Goal: Task Accomplishment & Management: Use online tool/utility

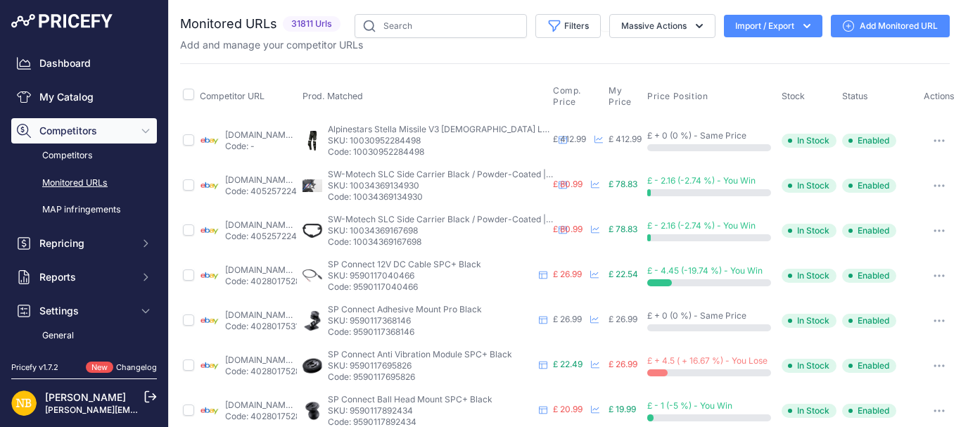
scroll to position [141, 0]
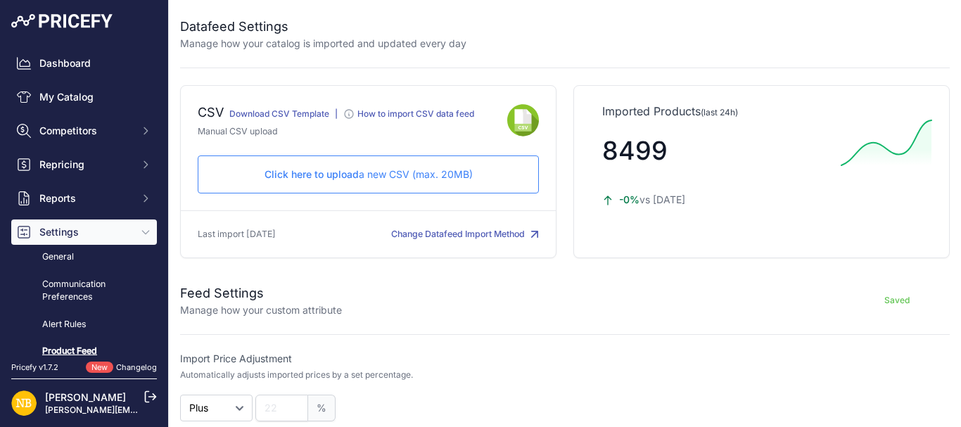
click at [293, 175] on span "Click here to upload" at bounding box center [312, 174] width 94 height 12
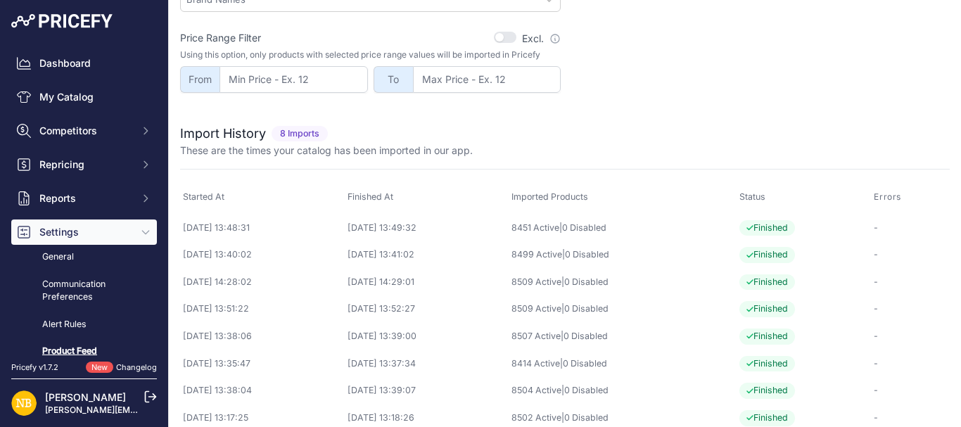
scroll to position [563, 0]
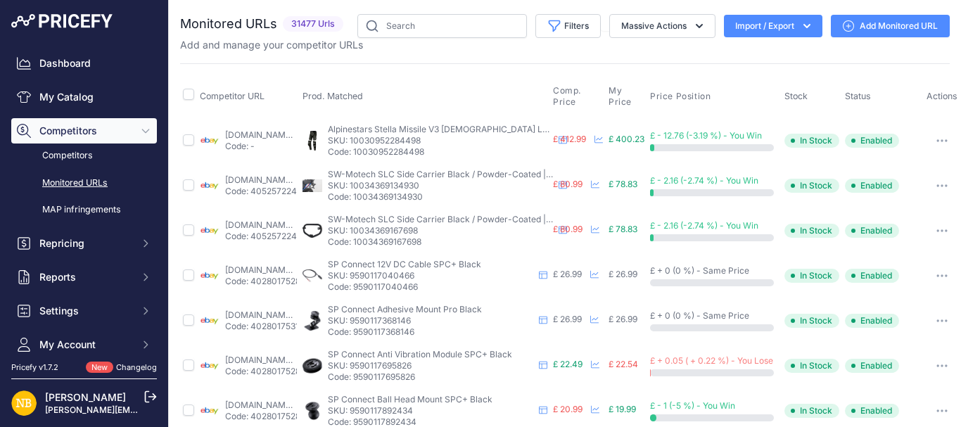
click at [756, 29] on button "Import / Export" at bounding box center [773, 26] width 98 height 23
click at [742, 46] on div "Import" at bounding box center [771, 55] width 113 height 25
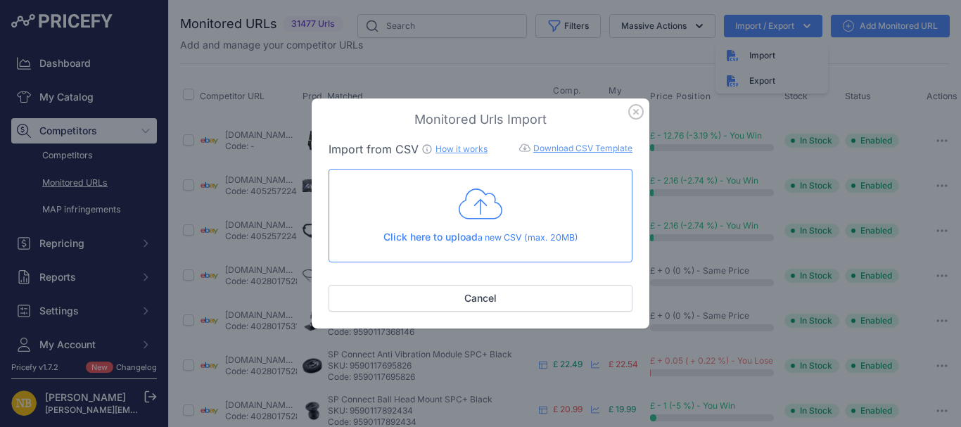
click at [419, 219] on div "Click here to upload a new CSV (max. 20MB)" at bounding box center [481, 215] width 280 height 58
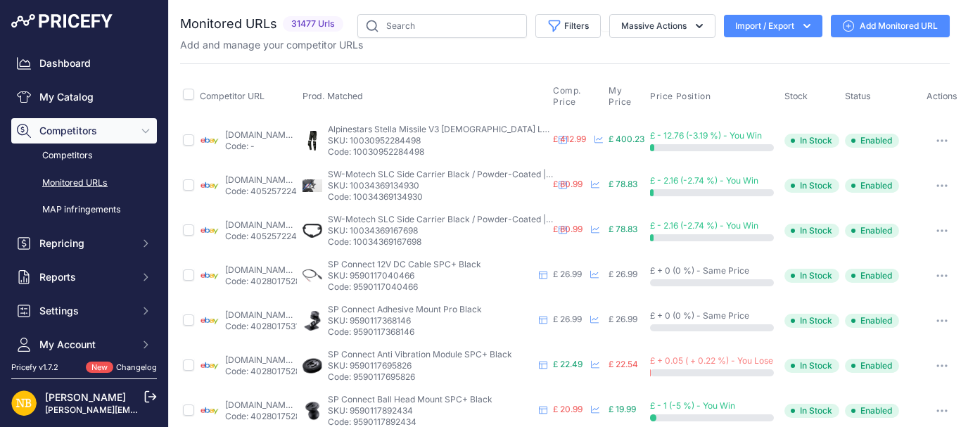
click at [724, 33] on button "Import / Export" at bounding box center [773, 26] width 98 height 23
click at [737, 34] on button "Import / Export" at bounding box center [773, 26] width 98 height 23
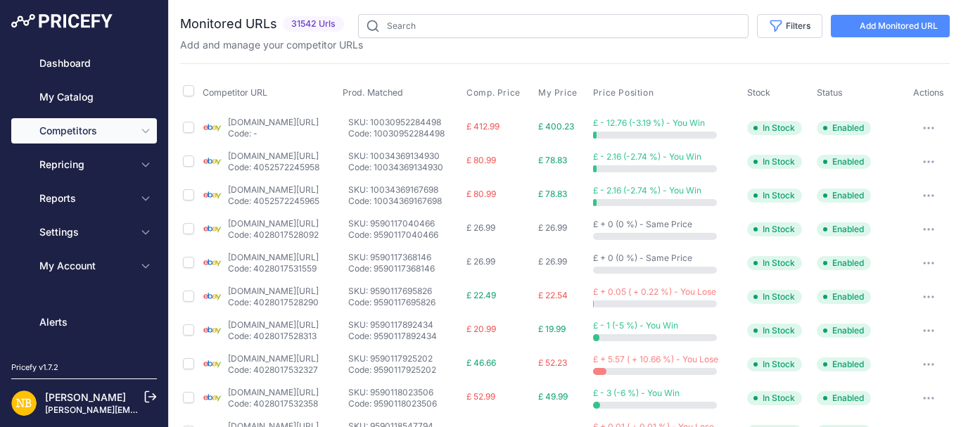
click at [400, 67] on div "Competitor URL Prod. Matched Comp. Price My Price" at bounding box center [565, 424] width 770 height 723
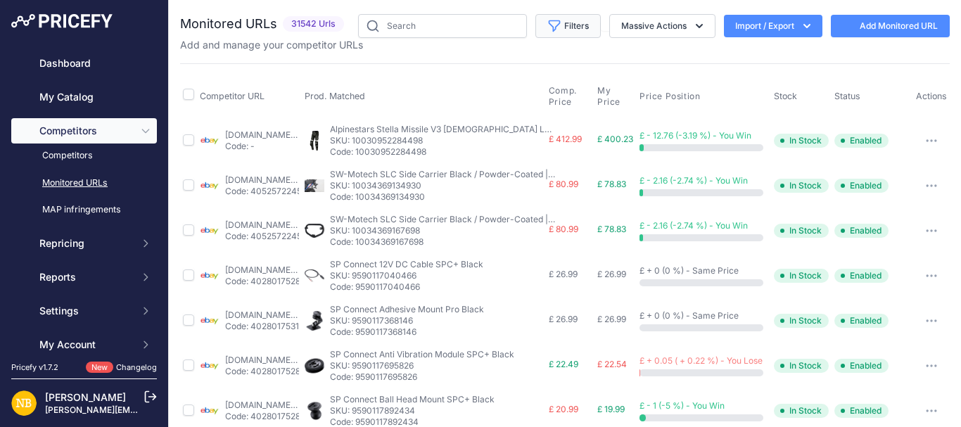
click at [560, 26] on button "Filters" at bounding box center [567, 26] width 65 height 24
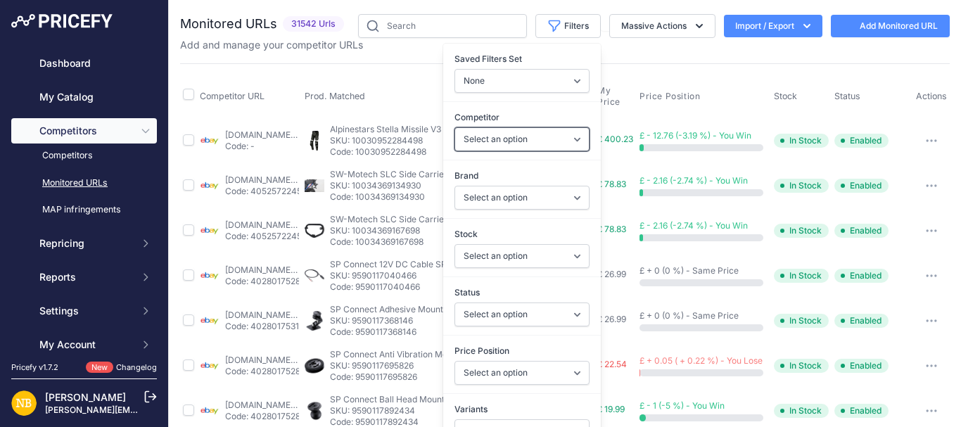
click at [485, 142] on select "Select an option [DOMAIN_NAME] [DOMAIN_NAME] [DOMAIN_NAME] [DOMAIN_NAME] [DOMAI…" at bounding box center [521, 139] width 135 height 24
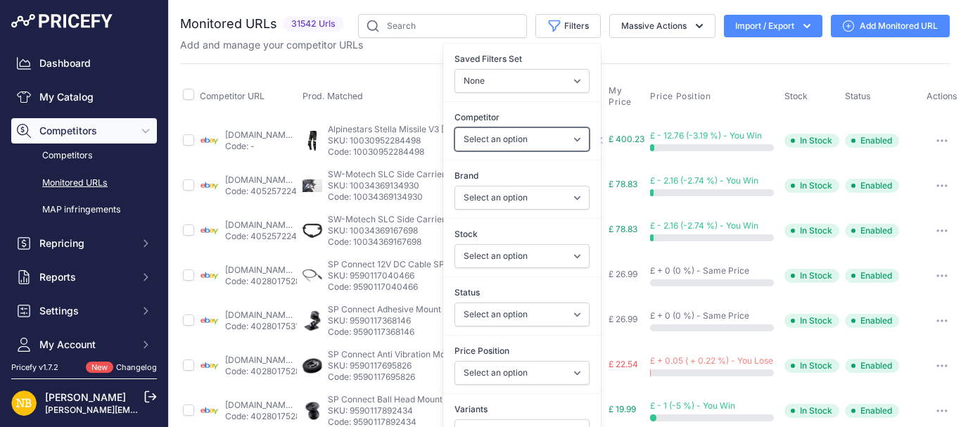
select select "55894"
click at [454, 127] on select "Select an option [DOMAIN_NAME] [DOMAIN_NAME] [DOMAIN_NAME] [DOMAIN_NAME] [DOMAI…" at bounding box center [521, 139] width 135 height 24
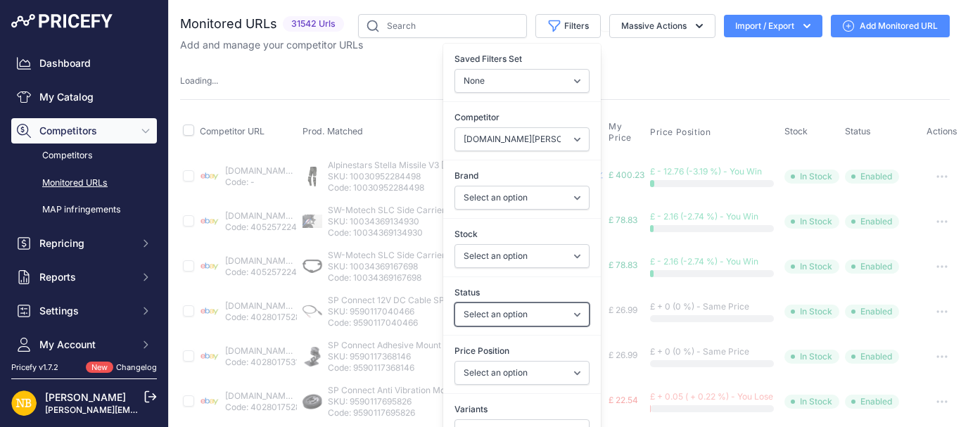
click at [469, 307] on select "Select an option Enabled Disabled In progress Scraping Failed Not Found Missing…" at bounding box center [521, 315] width 135 height 24
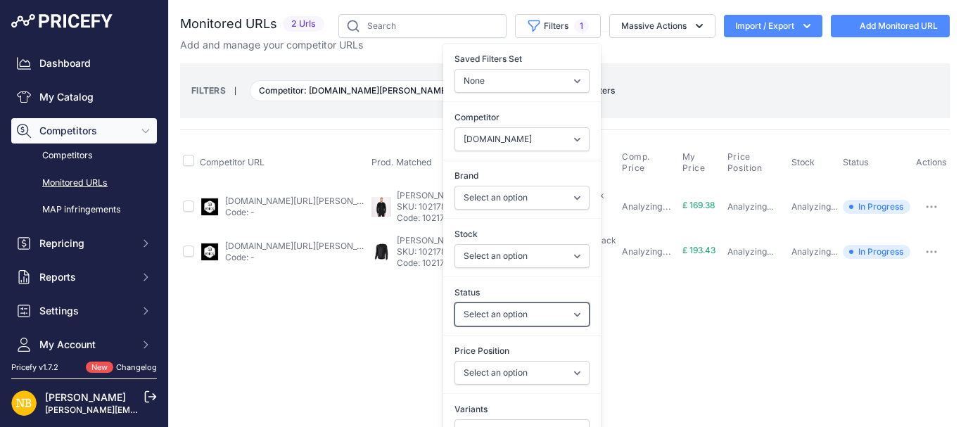
select select "55894"
select select "2"
click at [454, 303] on select "Select an option Enabled Disabled In progress Scraping Failed Not Found Missing…" at bounding box center [521, 315] width 135 height 24
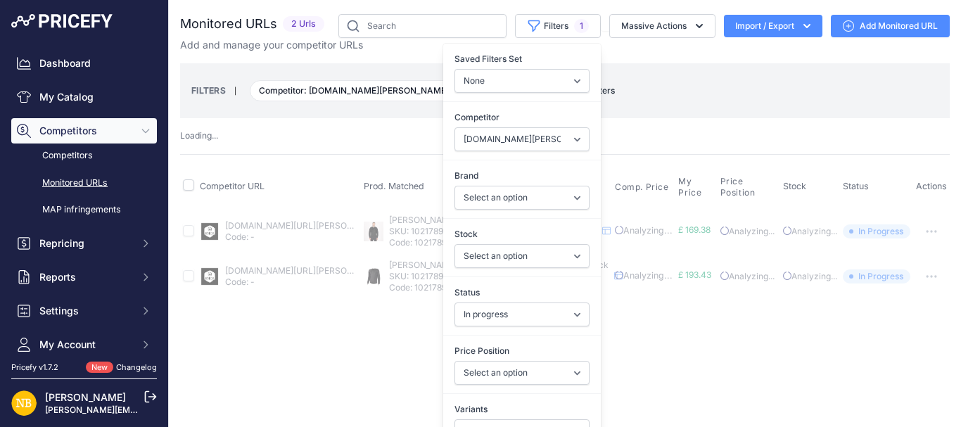
select select
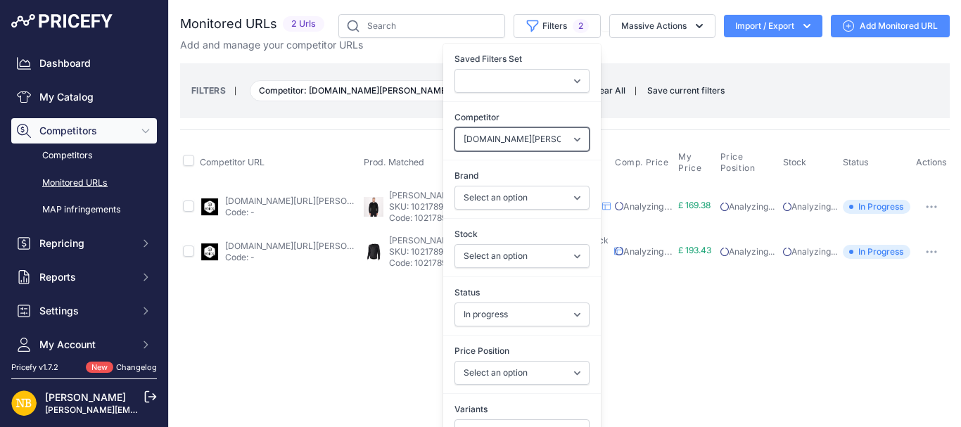
click at [478, 144] on select "Select an option [DOMAIN_NAME] [DOMAIN_NAME] [DOMAIN_NAME] [DOMAIN_NAME] [DOMAI…" at bounding box center [521, 139] width 135 height 24
select select "4347"
click at [454, 127] on select "Select an option [DOMAIN_NAME] [DOMAIN_NAME] [DOMAIN_NAME] [DOMAIN_NAME] [DOMAI…" at bounding box center [521, 139] width 135 height 24
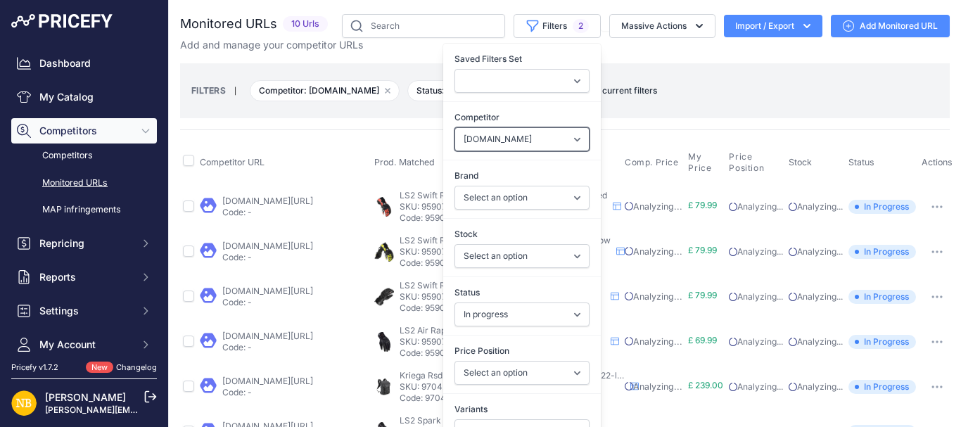
click at [486, 138] on select "Select an option [DOMAIN_NAME] [DOMAIN_NAME] [DOMAIN_NAME] [DOMAIN_NAME] [DOMAI…" at bounding box center [521, 139] width 135 height 24
select select "15386"
click at [454, 127] on select "Select an option [DOMAIN_NAME] [DOMAIN_NAME] [DOMAIN_NAME] [DOMAIN_NAME] [DOMAI…" at bounding box center [521, 139] width 135 height 24
